Goal: Task Accomplishment & Management: Complete application form

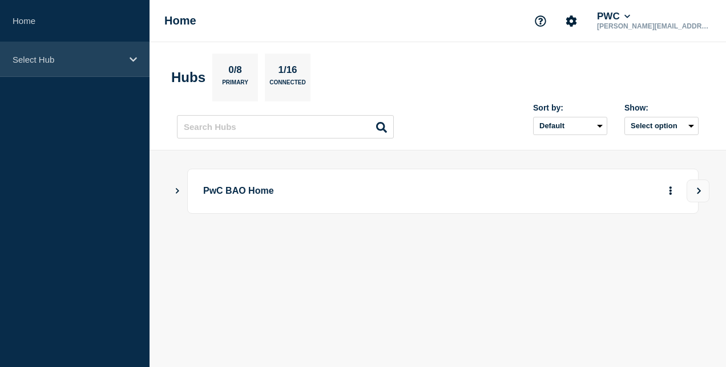
drag, startPoint x: 84, startPoint y: 57, endPoint x: 89, endPoint y: 63, distance: 7.3
click at [84, 59] on p "Select Hub" at bounding box center [68, 60] width 110 height 10
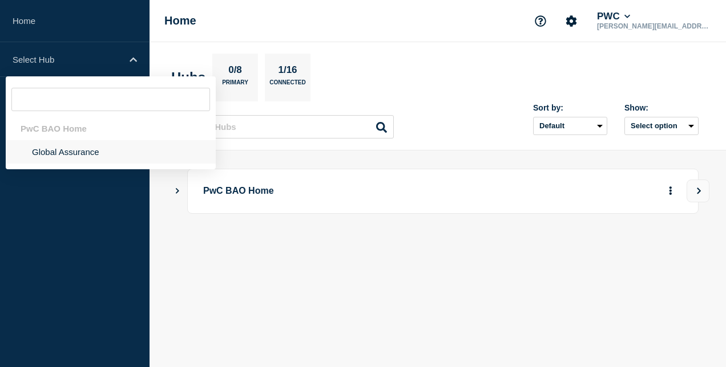
click at [73, 152] on li "Global Assurance" at bounding box center [111, 151] width 210 height 23
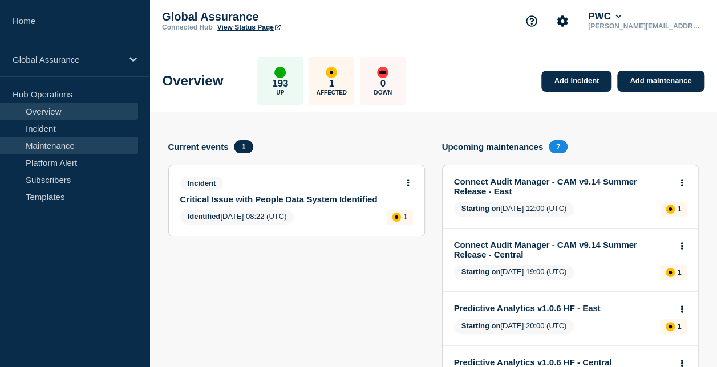
click at [50, 143] on link "Maintenance" at bounding box center [69, 145] width 138 height 17
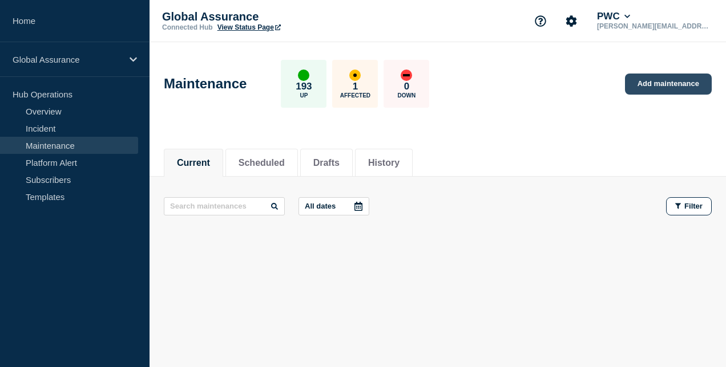
click at [682, 76] on link "Add maintenance" at bounding box center [668, 84] width 87 height 21
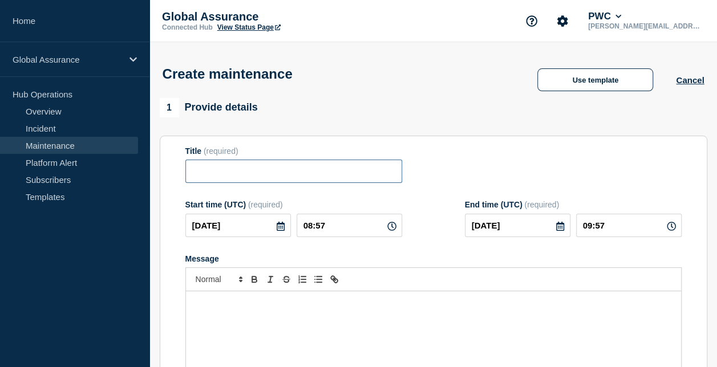
click at [216, 180] on input "Title" at bounding box center [293, 171] width 217 height 23
paste input "Aura v9.2 + v9.2 HF[DATE] Release - [GEOGRAPHIC_DATA]"
drag, startPoint x: 361, startPoint y: 172, endPoint x: 398, endPoint y: 172, distance: 37.1
click at [398, 172] on input "Aura v9.2 + v9.2 HF[DATE] Release - [GEOGRAPHIC_DATA]" at bounding box center [293, 171] width 217 height 23
type input "Aura v9.2 + v9.2 HF1June 2025 Release - Australia"
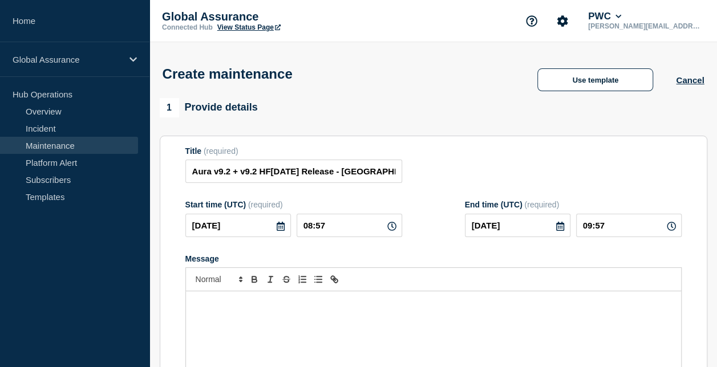
click at [235, 330] on div "Message" at bounding box center [433, 360] width 495 height 137
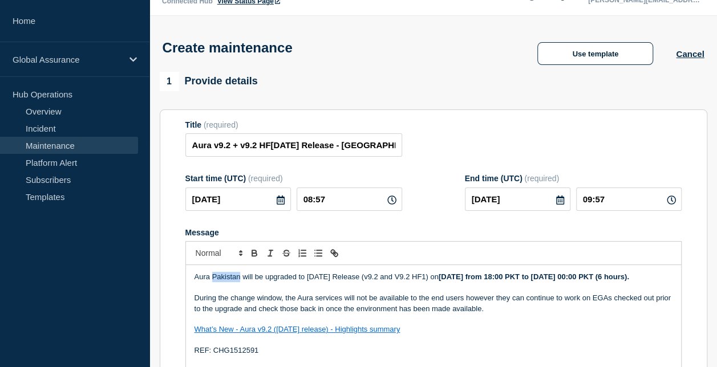
drag, startPoint x: 240, startPoint y: 277, endPoint x: 211, endPoint y: 276, distance: 29.1
click at [211, 276] on p "Aura Pakistan will be upgraded to June 2025 Release (v9.2 and V9.2 HF1) on Tues…" at bounding box center [434, 277] width 478 height 10
drag, startPoint x: 576, startPoint y: 281, endPoint x: 562, endPoint y: 281, distance: 14.3
click at [562, 281] on strong "[DATE] from 18:00 PKT to [DATE] 00:00 PKT (6 hours)." at bounding box center [534, 277] width 191 height 9
drag, startPoint x: 256, startPoint y: 290, endPoint x: 243, endPoint y: 289, distance: 12.6
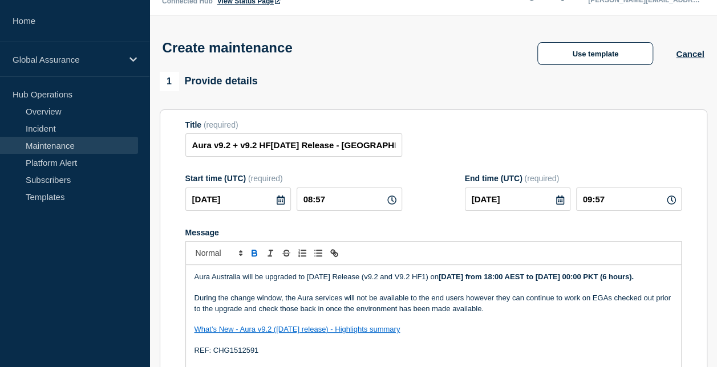
click at [439, 281] on strong "Tuesday, 26 August from 18:00 AEST to Wednesday, 27 August 00:00 PKT (6 hours)." at bounding box center [536, 277] width 195 height 9
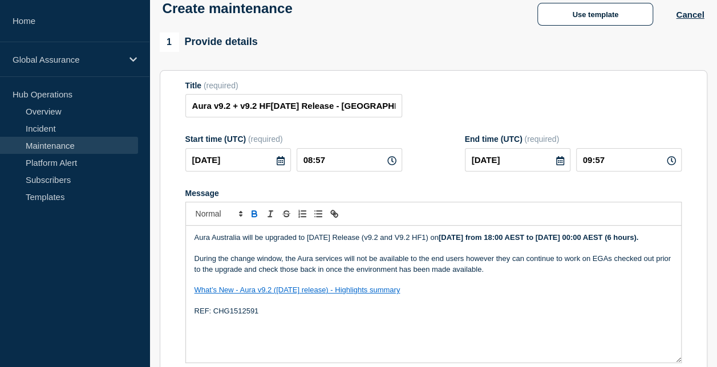
scroll to position [83, 0]
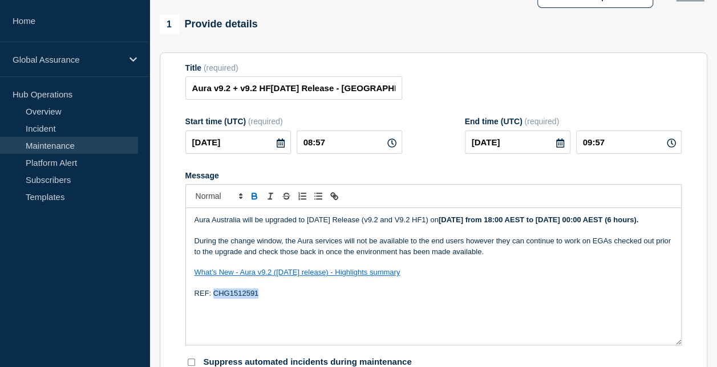
drag, startPoint x: 264, startPoint y: 308, endPoint x: 213, endPoint y: 306, distance: 50.8
click at [213, 299] on p "REF: CHG1512591" at bounding box center [434, 294] width 478 height 10
click at [278, 144] on icon at bounding box center [280, 143] width 9 height 9
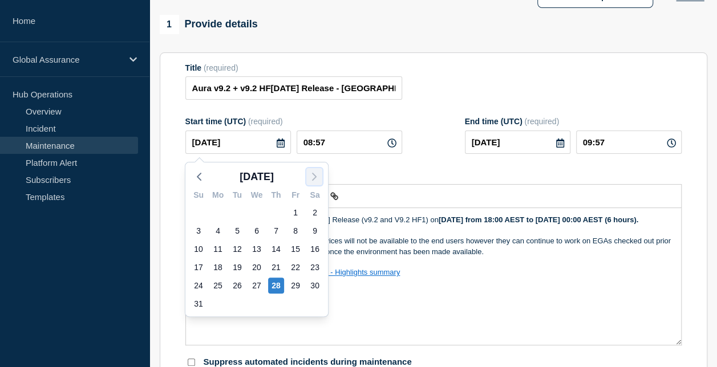
click at [314, 176] on icon "button" at bounding box center [315, 177] width 14 height 14
click at [239, 209] on div "2" at bounding box center [237, 213] width 16 height 16
type input "2025-09-02"
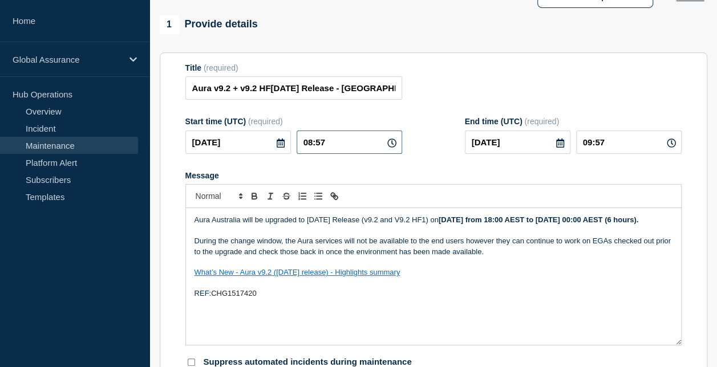
drag, startPoint x: 312, startPoint y: 142, endPoint x: 305, endPoint y: 142, distance: 7.4
click at [305, 142] on input "08:57" at bounding box center [350, 142] width 106 height 23
type input "14:57"
type input "15:57"
drag, startPoint x: 331, startPoint y: 142, endPoint x: 317, endPoint y: 143, distance: 13.7
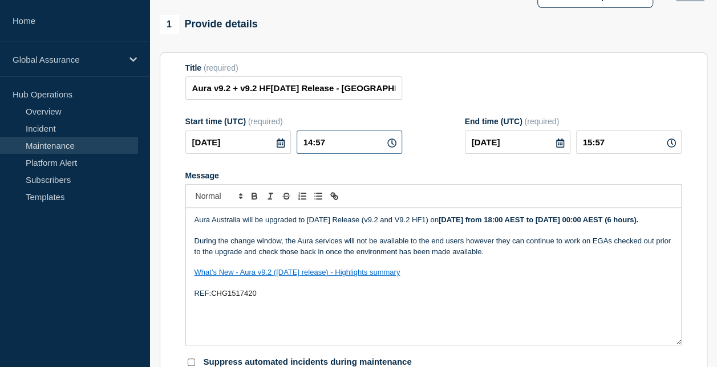
click at [317, 143] on input "14:57" at bounding box center [350, 142] width 106 height 23
type input "14:00"
click at [552, 166] on form "Title (required) Aura v9.2 + v9.2 HF1June 2025 Release - Australia Start time (…" at bounding box center [433, 215] width 496 height 305
drag, startPoint x: 591, startPoint y: 143, endPoint x: 584, endPoint y: 142, distance: 6.9
click at [584, 142] on input "15:00" at bounding box center [629, 142] width 106 height 23
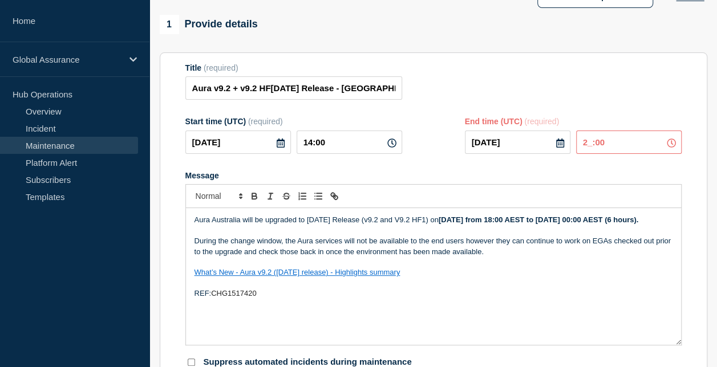
type input "20:00"
drag, startPoint x: 492, startPoint y: 219, endPoint x: 485, endPoint y: 219, distance: 6.9
click at [485, 219] on strong "Tuesday, 26 August from 18:00 AEST to Wednesday, 27 August 00:00 AEST (6 hours)." at bounding box center [539, 220] width 200 height 9
drag, startPoint x: 519, startPoint y: 223, endPoint x: 539, endPoint y: 235, distance: 23.3
click at [498, 222] on strong "Tuesday, 03 August from 18:00 AEST to Wednesday, 27 August 00:00 AEST (6 hours)." at bounding box center [539, 220] width 200 height 9
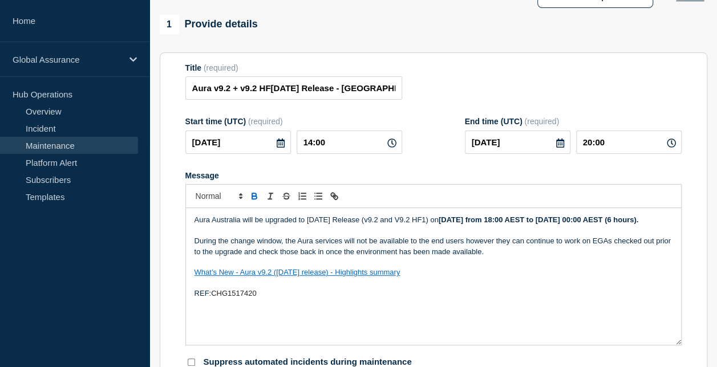
drag, startPoint x: 662, startPoint y: 221, endPoint x: 652, endPoint y: 219, distance: 11.2
click at [652, 219] on p "Aura Australia will be upgraded to June 2025 Release (v9.2 and V9.2 HF1) on Tue…" at bounding box center [434, 220] width 478 height 10
drag, startPoint x: 217, startPoint y: 231, endPoint x: 196, endPoint y: 233, distance: 20.7
click at [439, 224] on strong "Tuesday, 03 September from 18:00 AEST to Wednesday, 03 August 00:00 AEST (6 hou…" at bounding box center [539, 220] width 200 height 9
click at [439, 224] on strong "Tuesday, 03 September from 18:00 AEST to Wednesday, 03 September 00:00 AEST (6 …" at bounding box center [539, 220] width 200 height 9
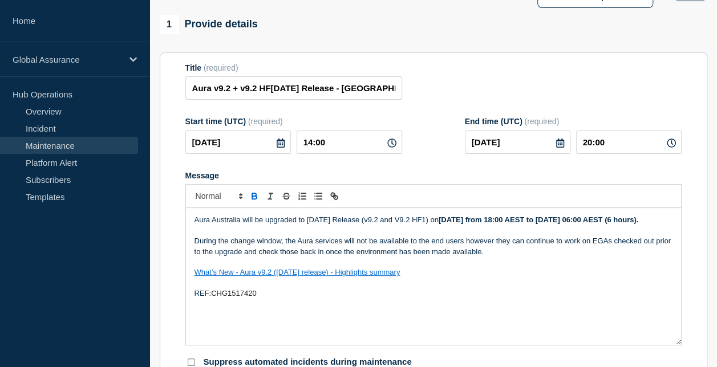
click at [560, 223] on strong "Tuesday, 03 September from 18:00 AEST to Wednesday, 03 September 06:00 AEST (6 …" at bounding box center [539, 220] width 200 height 9
drag, startPoint x: 467, startPoint y: 221, endPoint x: 453, endPoint y: 221, distance: 13.7
click at [453, 221] on strong "Tuesday, 03 September from 00:00 AEST to Wednesday, 03 September 06:00 AEST (6 …" at bounding box center [539, 220] width 200 height 9
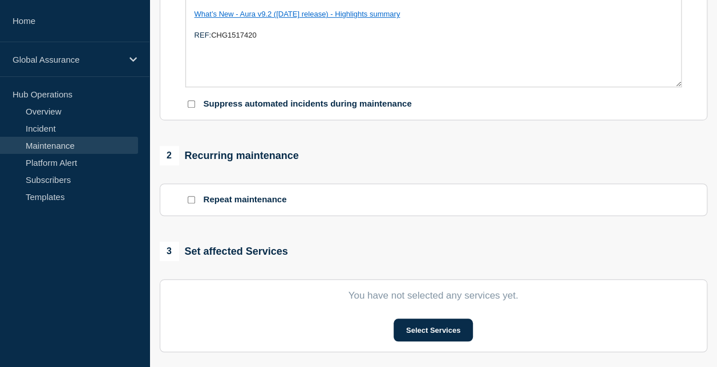
scroll to position [426, 0]
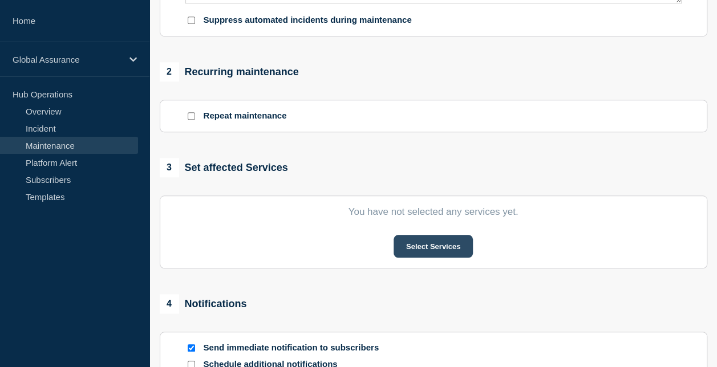
click at [425, 240] on button "Select Services" at bounding box center [433, 246] width 79 height 23
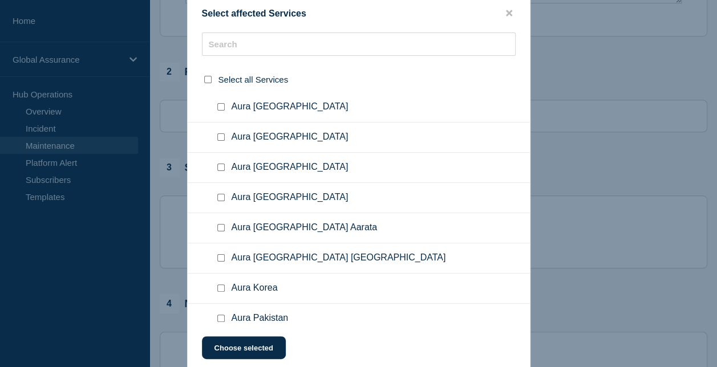
scroll to position [2568, 0]
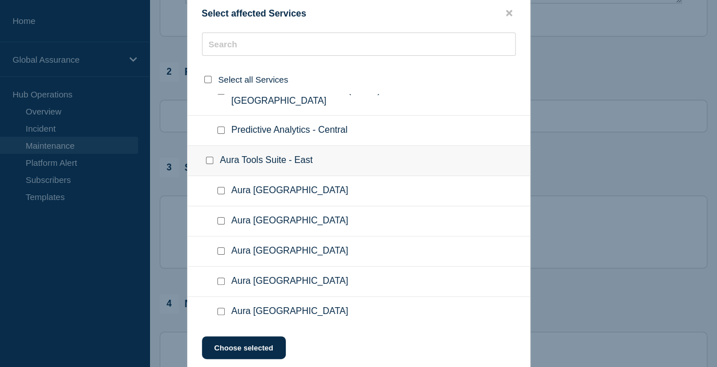
click at [222, 187] on input "Aura Australia checkbox" at bounding box center [220, 190] width 7 height 7
checkbox input "true"
click at [249, 344] on button "Choose selected" at bounding box center [244, 348] width 84 height 23
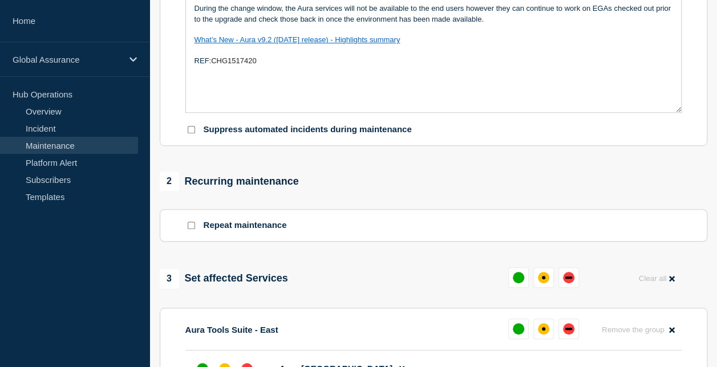
scroll to position [116, 0]
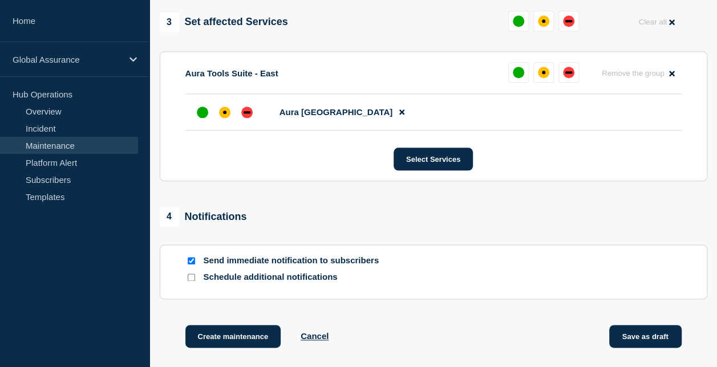
click at [654, 336] on button "Save as draft" at bounding box center [645, 336] width 72 height 23
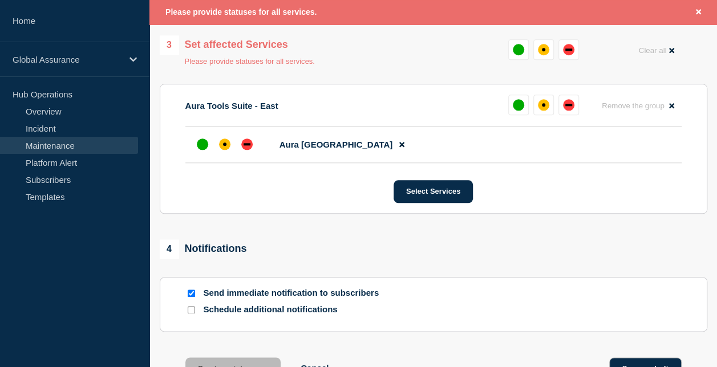
scroll to position [597, 0]
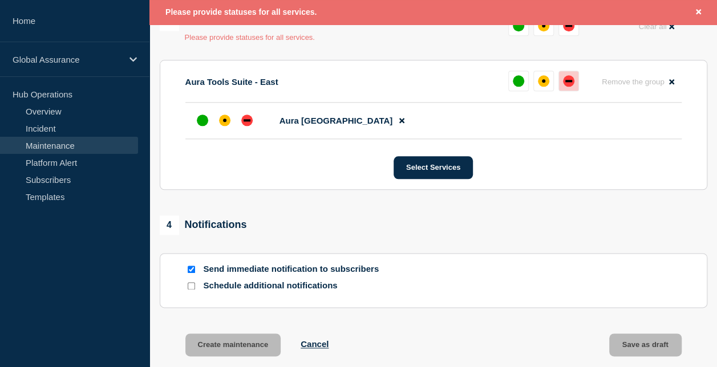
click at [569, 82] on div "down" at bounding box center [568, 80] width 11 height 11
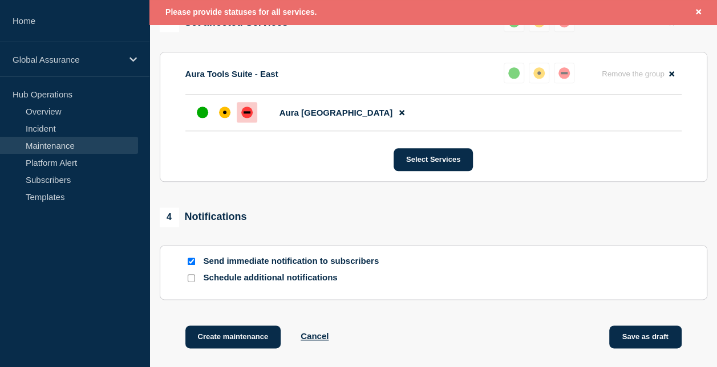
click at [665, 337] on button "Save as draft" at bounding box center [645, 337] width 72 height 23
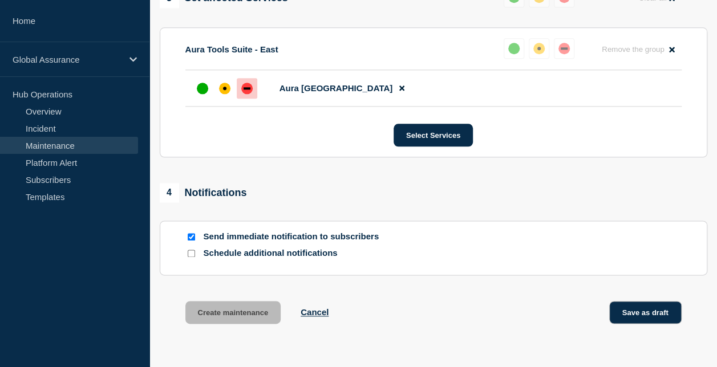
scroll to position [573, 0]
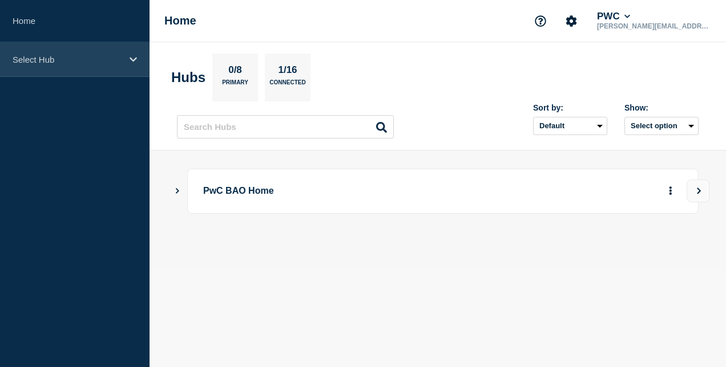
click at [67, 67] on div "Select Hub" at bounding box center [74, 59] width 149 height 35
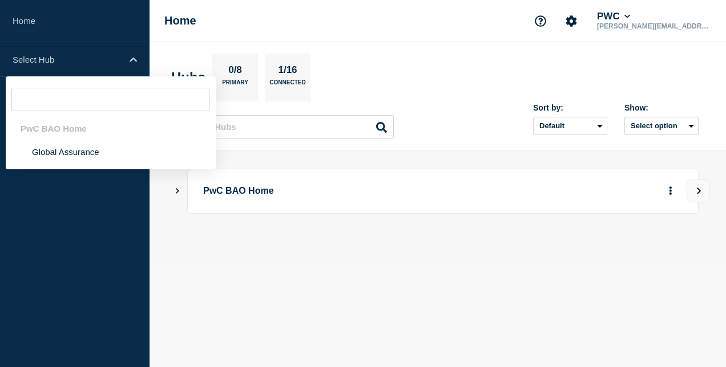
click at [244, 189] on p "PwC BAO Home" at bounding box center [409, 191] width 413 height 21
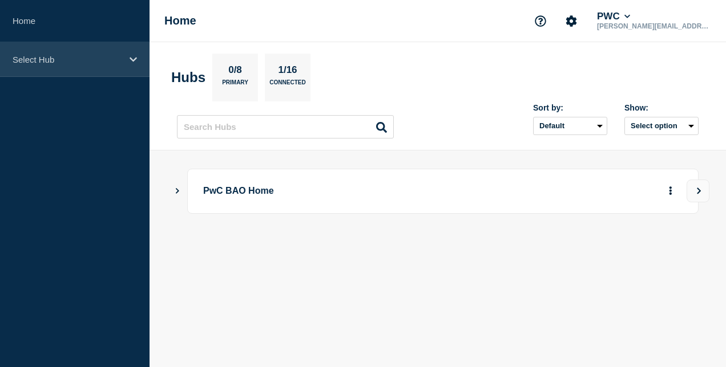
click at [61, 64] on div "Select Hub" at bounding box center [74, 59] width 149 height 35
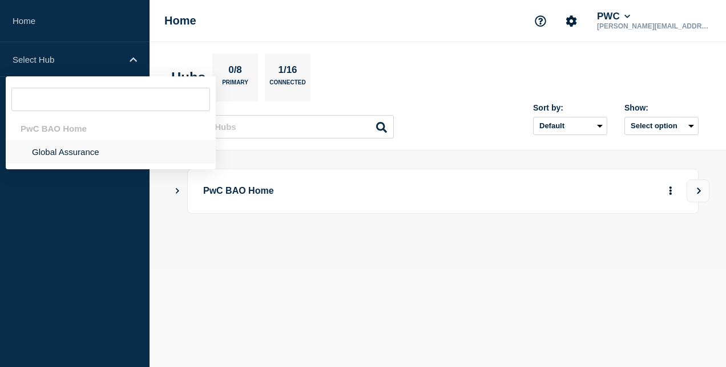
click at [75, 144] on li "Global Assurance" at bounding box center [111, 151] width 210 height 23
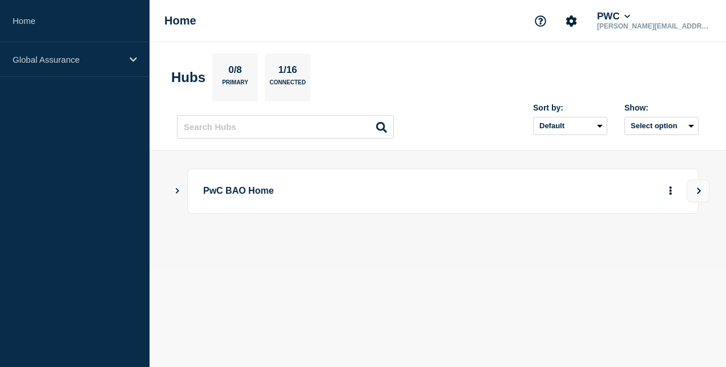
click at [264, 193] on p "PwC BAO Home" at bounding box center [409, 191] width 413 height 21
click at [696, 191] on icon "View" at bounding box center [698, 191] width 7 height 7
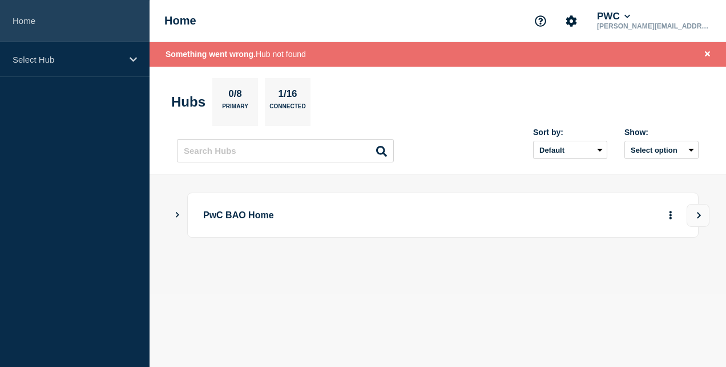
click at [48, 32] on link "Home" at bounding box center [74, 21] width 149 height 42
click at [42, 21] on link "Home" at bounding box center [74, 21] width 149 height 42
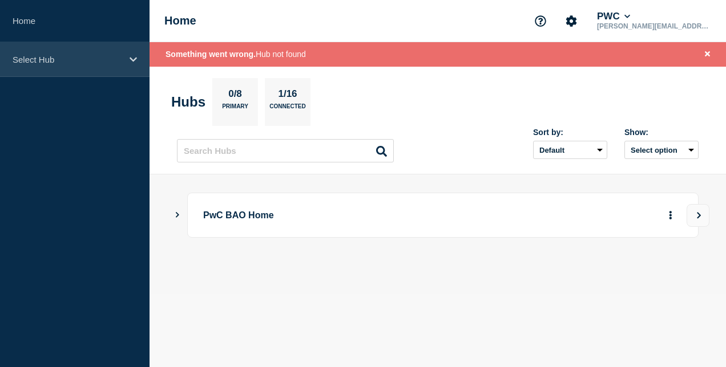
click at [43, 59] on p "Select Hub" at bounding box center [68, 60] width 110 height 10
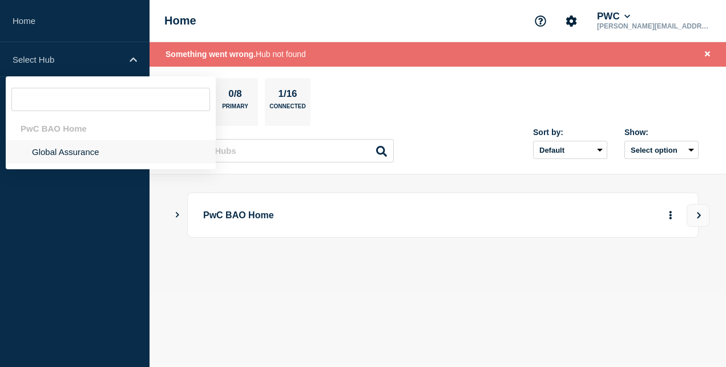
click at [46, 151] on li "Global Assurance" at bounding box center [111, 151] width 210 height 23
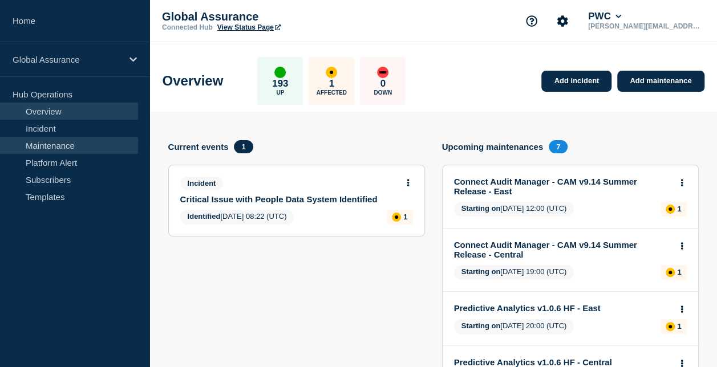
click at [68, 144] on link "Maintenance" at bounding box center [69, 145] width 138 height 17
click at [78, 145] on link "Maintenance" at bounding box center [69, 145] width 138 height 17
click at [68, 140] on link "Maintenance" at bounding box center [69, 145] width 138 height 17
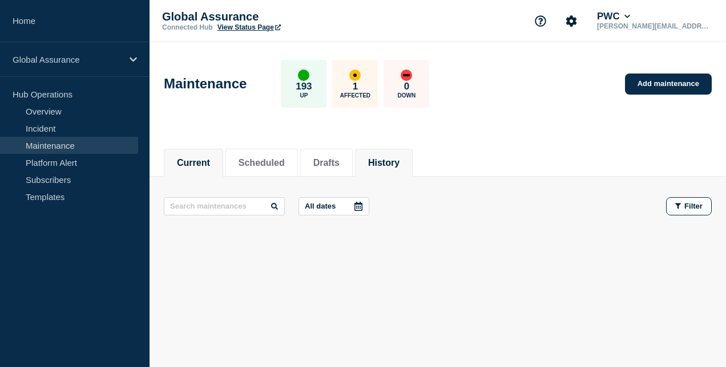
click at [390, 161] on button "History" at bounding box center [383, 163] width 31 height 10
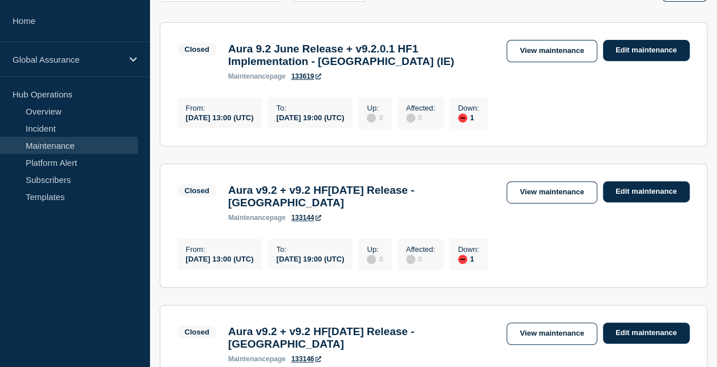
scroll to position [228, 0]
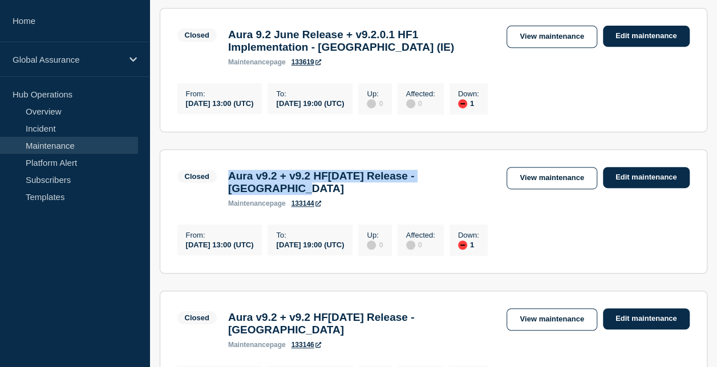
drag, startPoint x: 288, startPoint y: 199, endPoint x: 231, endPoint y: 181, distance: 59.0
click at [231, 181] on h3 "Aura v9.2 + v9.2 HF[DATE] Release - [GEOGRAPHIC_DATA]" at bounding box center [362, 182] width 268 height 25
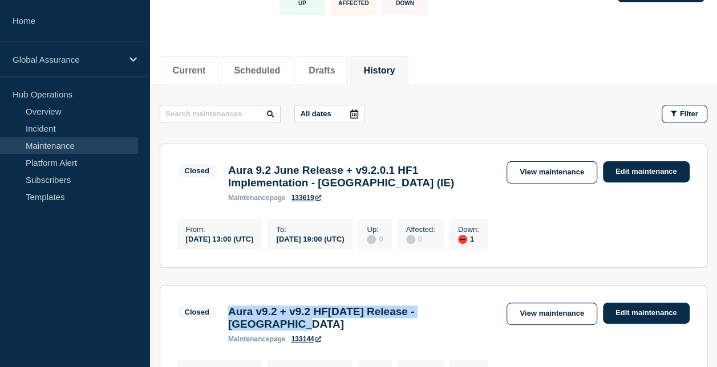
scroll to position [57, 0]
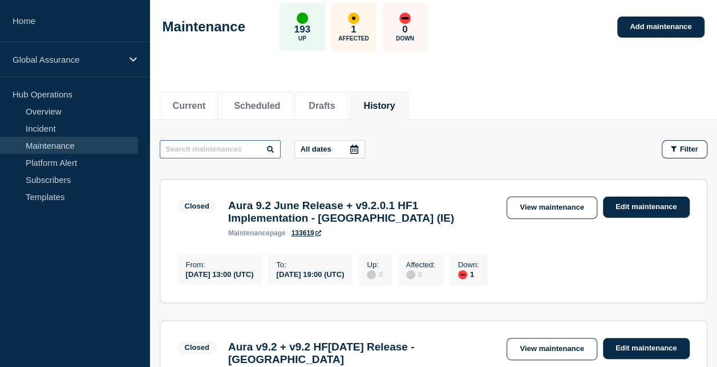
click at [219, 152] on input "text" at bounding box center [220, 149] width 121 height 18
type input "aus"
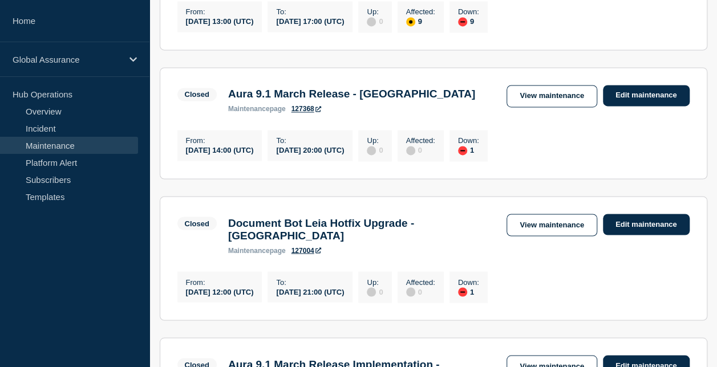
scroll to position [856, 0]
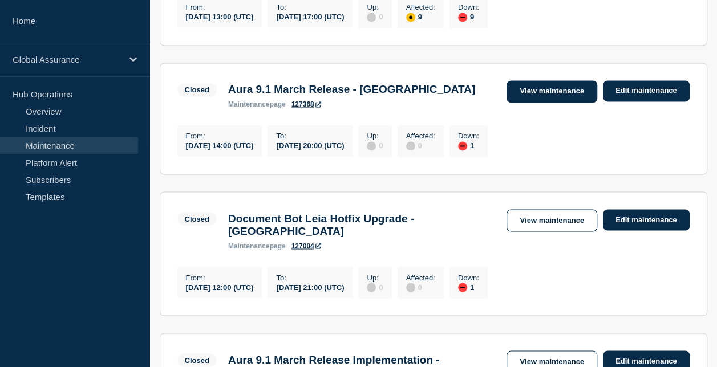
click at [555, 103] on link "View maintenance" at bounding box center [552, 91] width 90 height 22
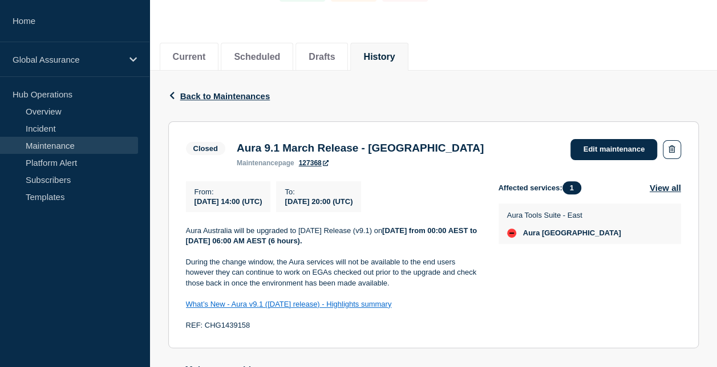
scroll to position [114, 0]
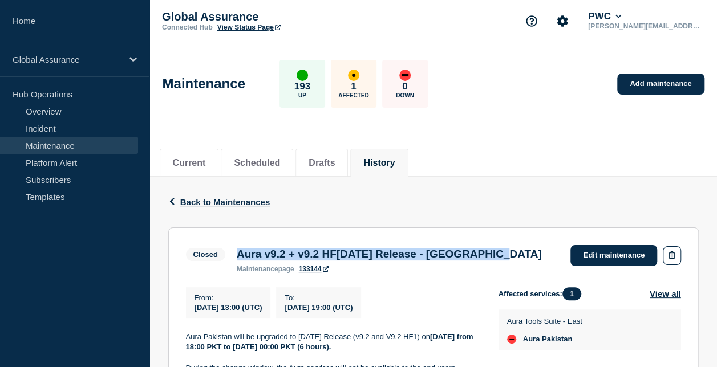
drag, startPoint x: 240, startPoint y: 253, endPoint x: 533, endPoint y: 254, distance: 293.3
click at [533, 254] on h3 "Aura v9.2 + v9.2 HF[DATE] Release - [GEOGRAPHIC_DATA]" at bounding box center [389, 254] width 305 height 13
copy h3 "Aura v9.2 + v9.2 HF[DATE] Release - [GEOGRAPHIC_DATA]"
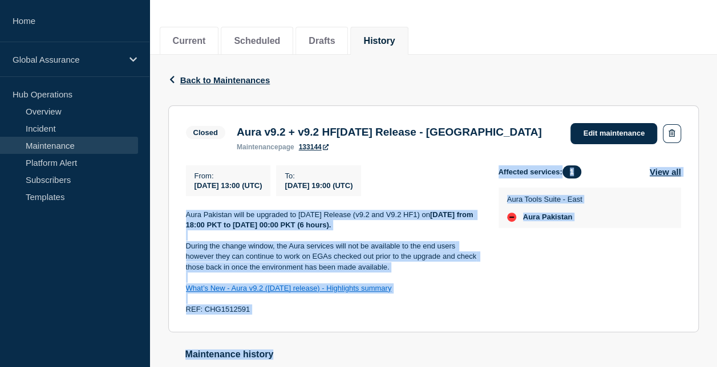
scroll to position [161, 0]
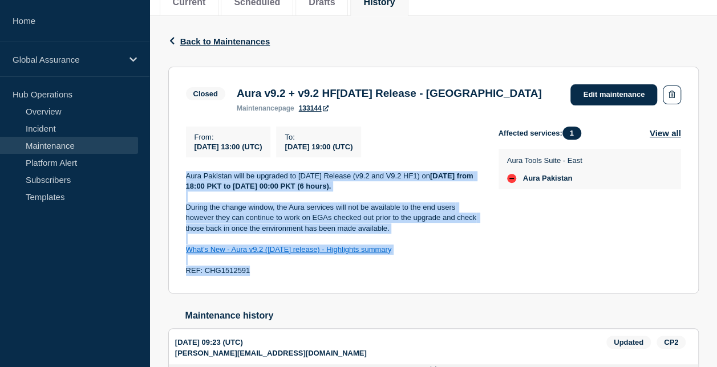
drag, startPoint x: 186, startPoint y: 282, endPoint x: 372, endPoint y: 281, distance: 186.0
click at [372, 281] on section "Closed Aura v9.2 + v9.2 HF[DATE] Release - [GEOGRAPHIC_DATA] maintenance page 1…" at bounding box center [433, 181] width 531 height 228
copy div "Aura Pakistan will be upgraded to [DATE] Release (v9.2 and V9.2 HF1) [DATE][DAT…"
